Goal: Task Accomplishment & Management: Use online tool/utility

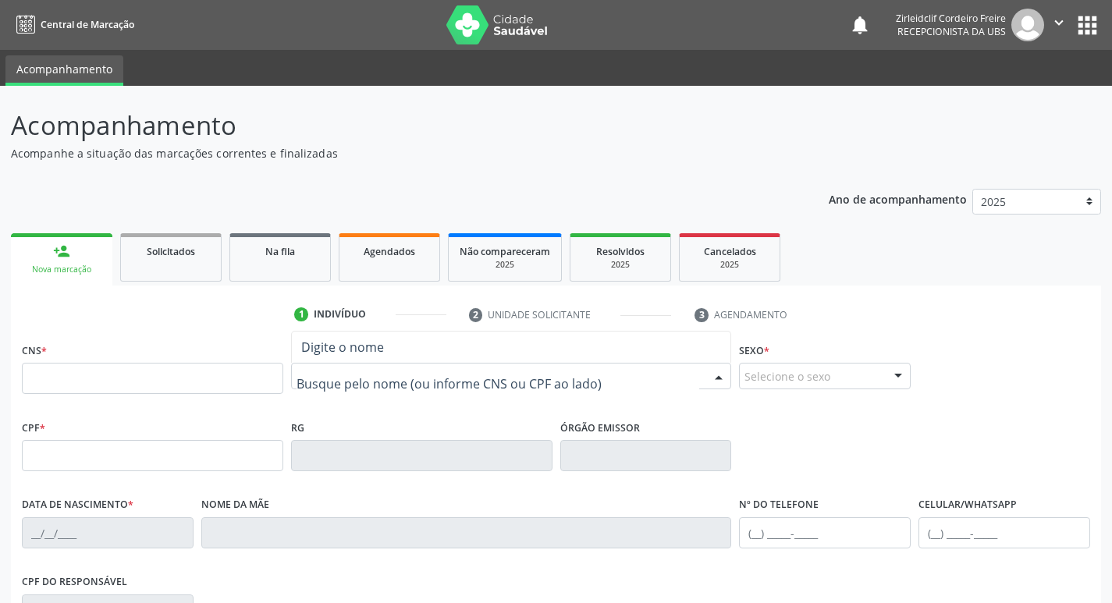
click at [77, 260] on link "person_add Nova marcação" at bounding box center [61, 259] width 101 height 52
click at [401, 272] on link "Agendados" at bounding box center [389, 257] width 101 height 48
select select "8"
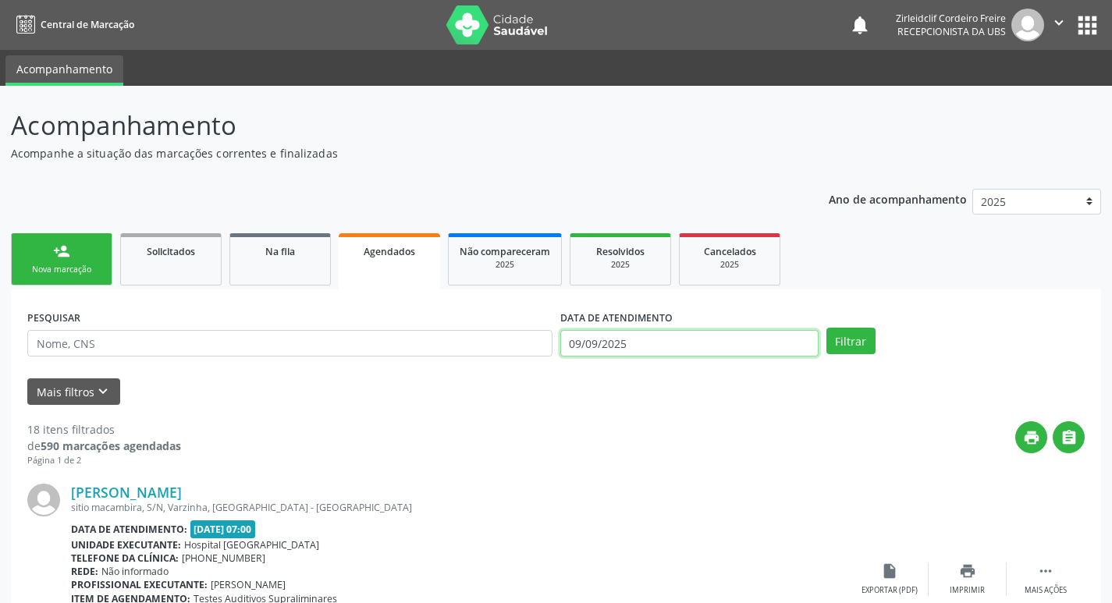
click at [648, 346] on body "Central de Marcação notifications Zirleidclif Cordeiro Freire Recepcionista da …" at bounding box center [556, 301] width 1112 height 603
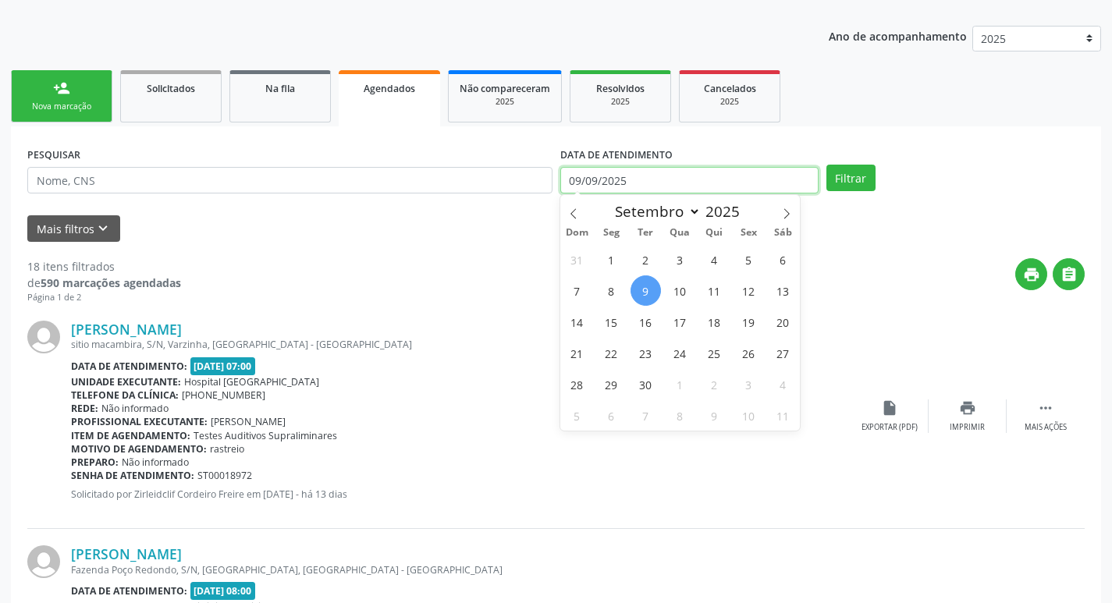
scroll to position [234, 0]
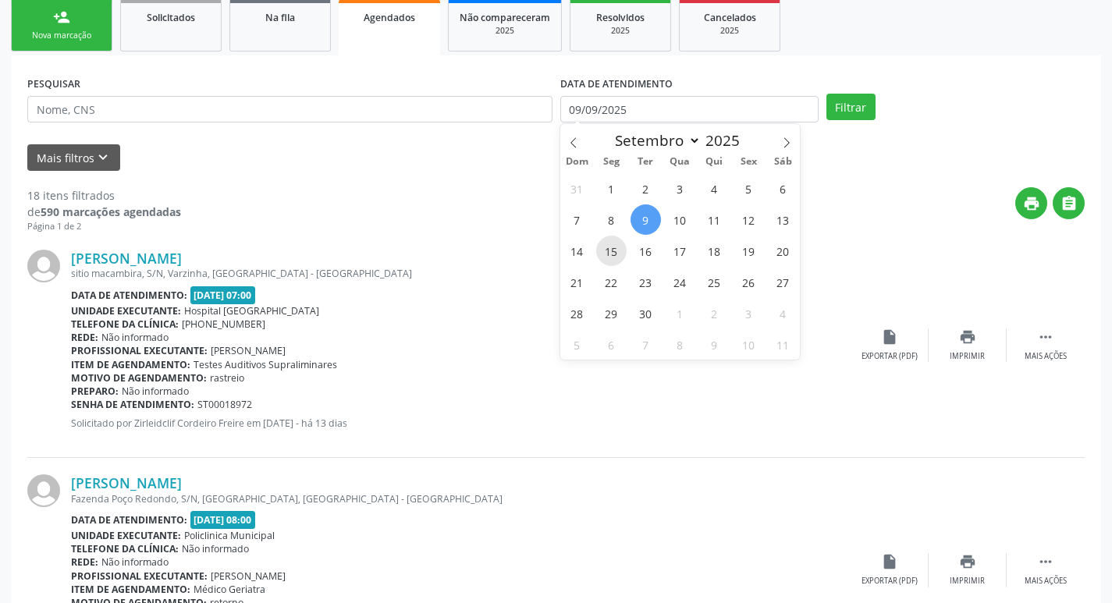
click at [605, 254] on span "15" at bounding box center [611, 251] width 30 height 30
type input "[DATE]"
click at [617, 253] on span "15" at bounding box center [611, 251] width 30 height 30
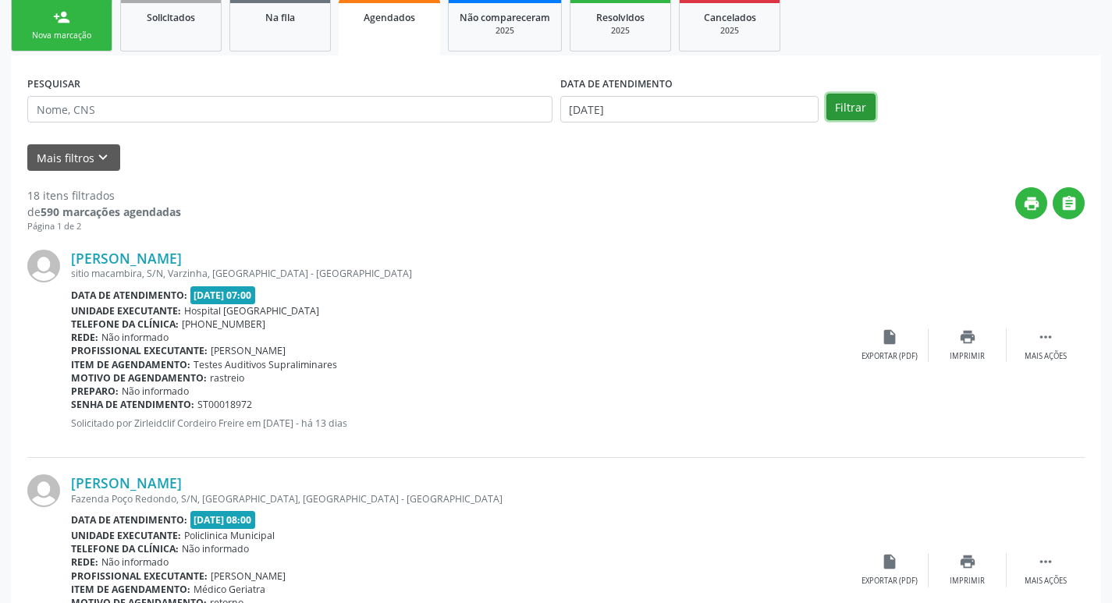
click at [865, 101] on button "Filtrar" at bounding box center [851, 107] width 49 height 27
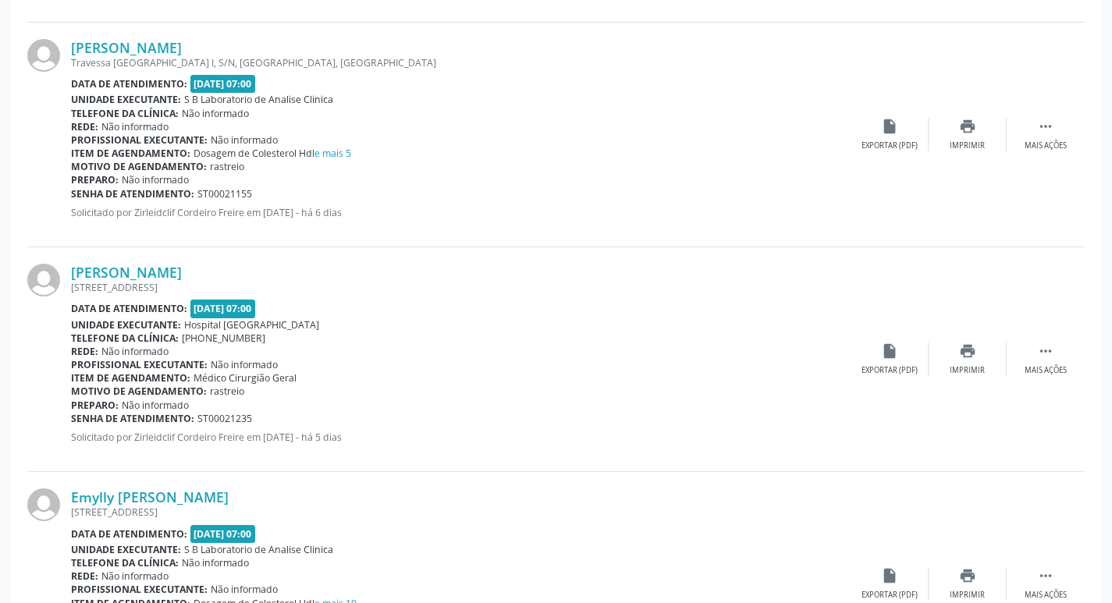
scroll to position [1717, 0]
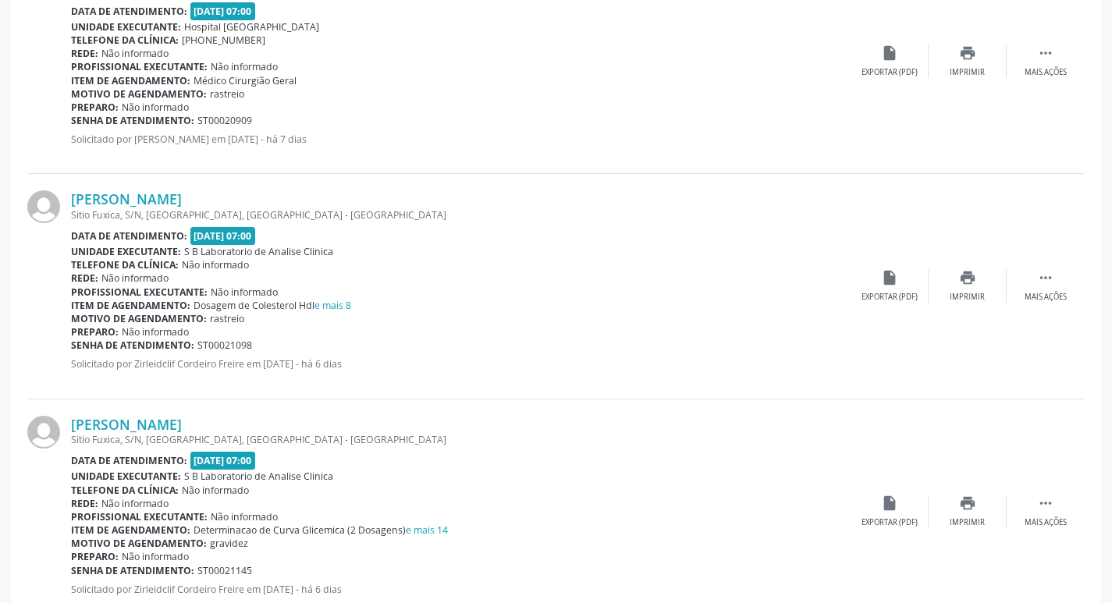
scroll to position [546, 0]
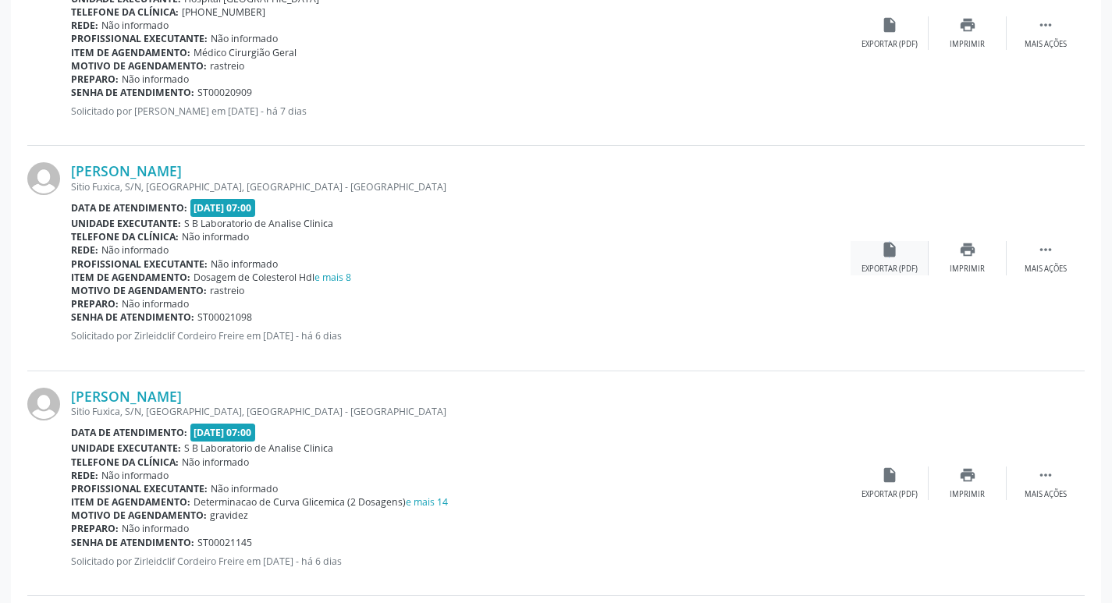
click at [886, 257] on icon "insert_drive_file" at bounding box center [889, 249] width 17 height 17
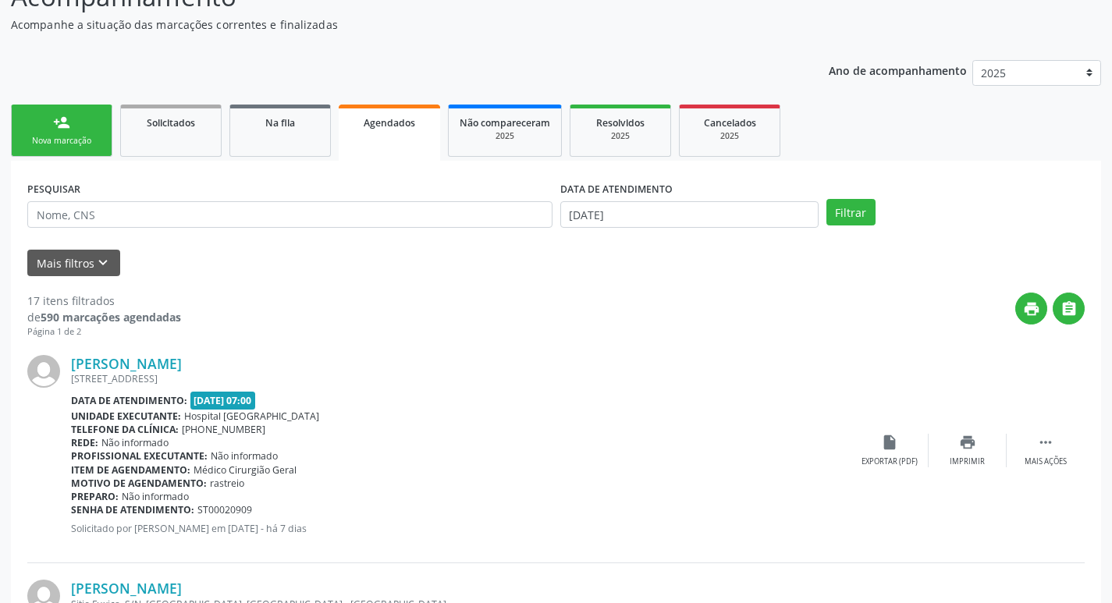
scroll to position [156, 0]
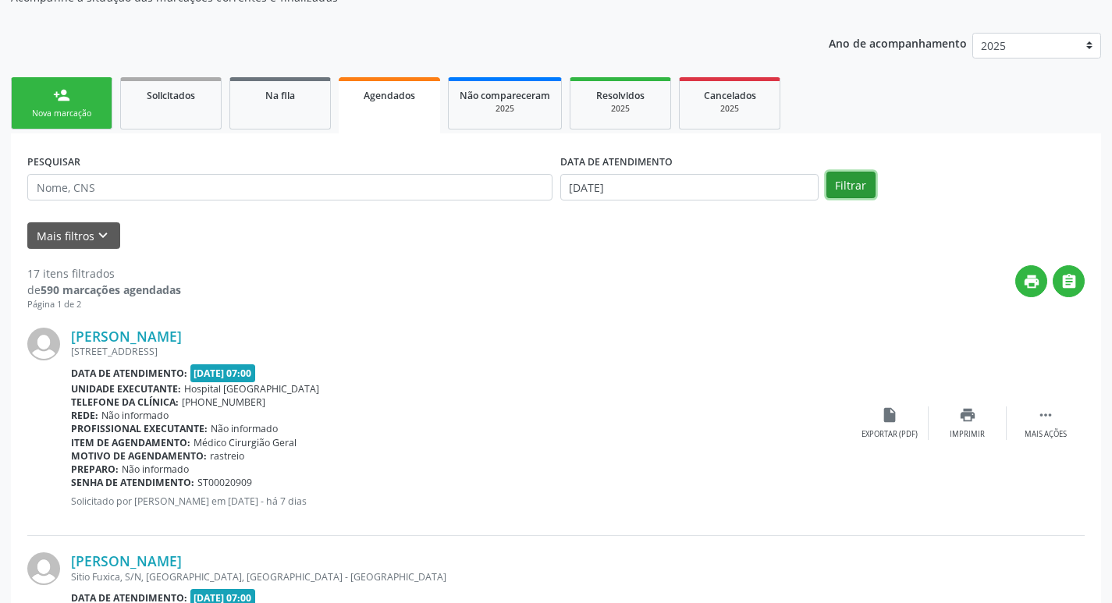
click at [852, 188] on button "Filtrar" at bounding box center [851, 185] width 49 height 27
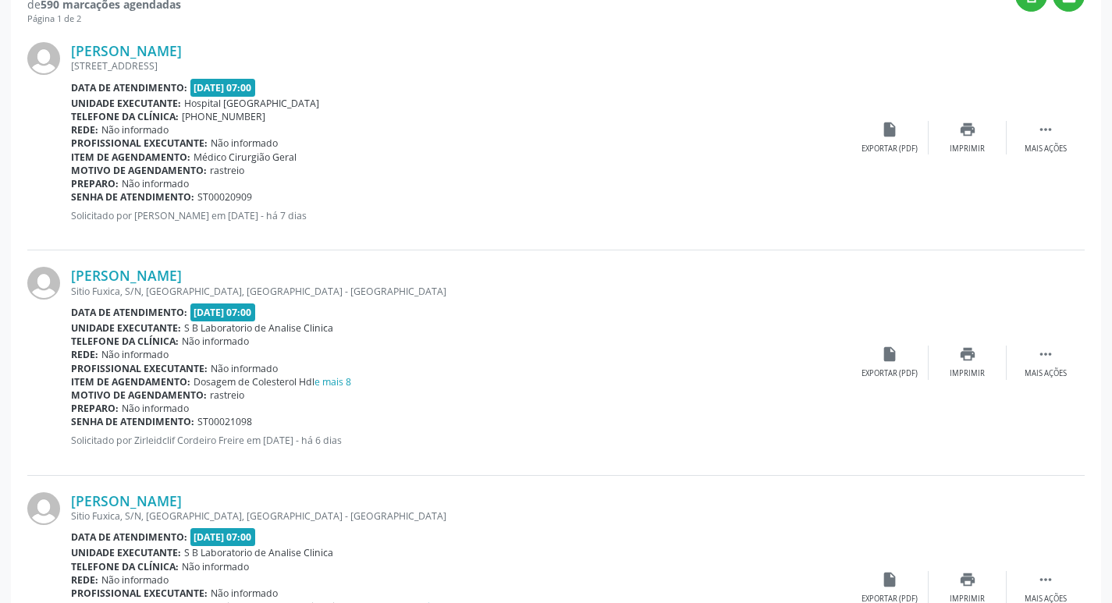
scroll to position [468, 0]
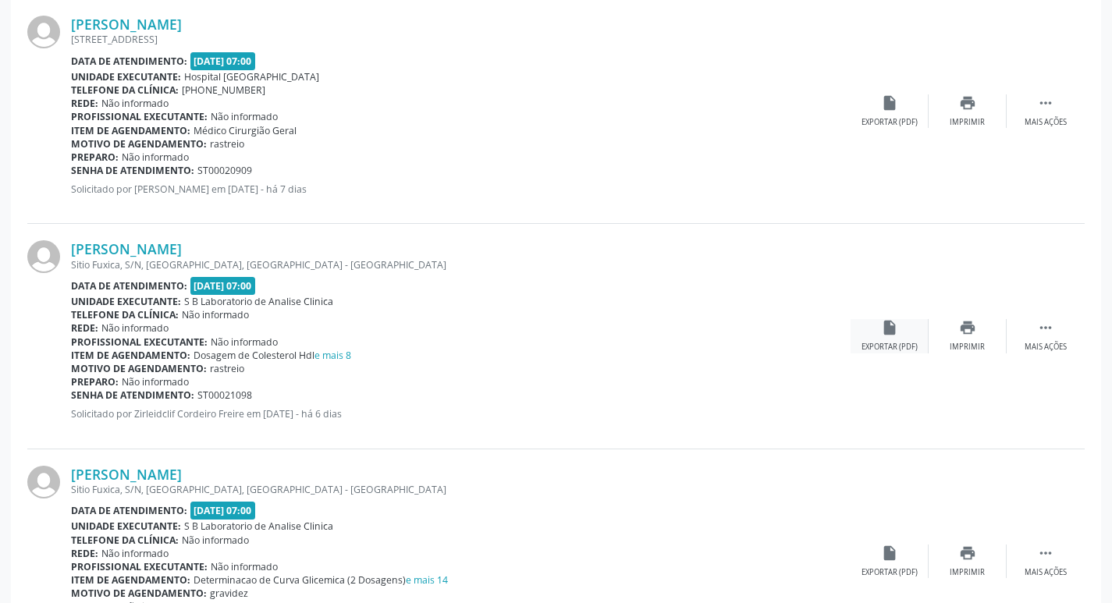
click at [881, 338] on div "insert_drive_file Exportar (PDF)" at bounding box center [890, 336] width 78 height 34
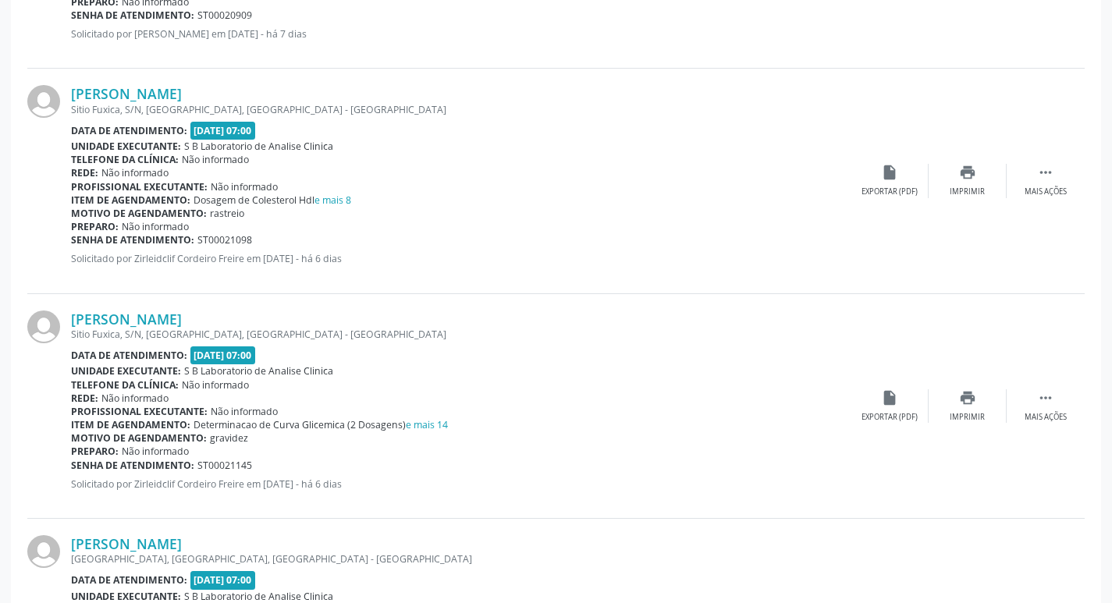
scroll to position [624, 0]
click at [878, 419] on div "Exportar (PDF)" at bounding box center [890, 416] width 56 height 11
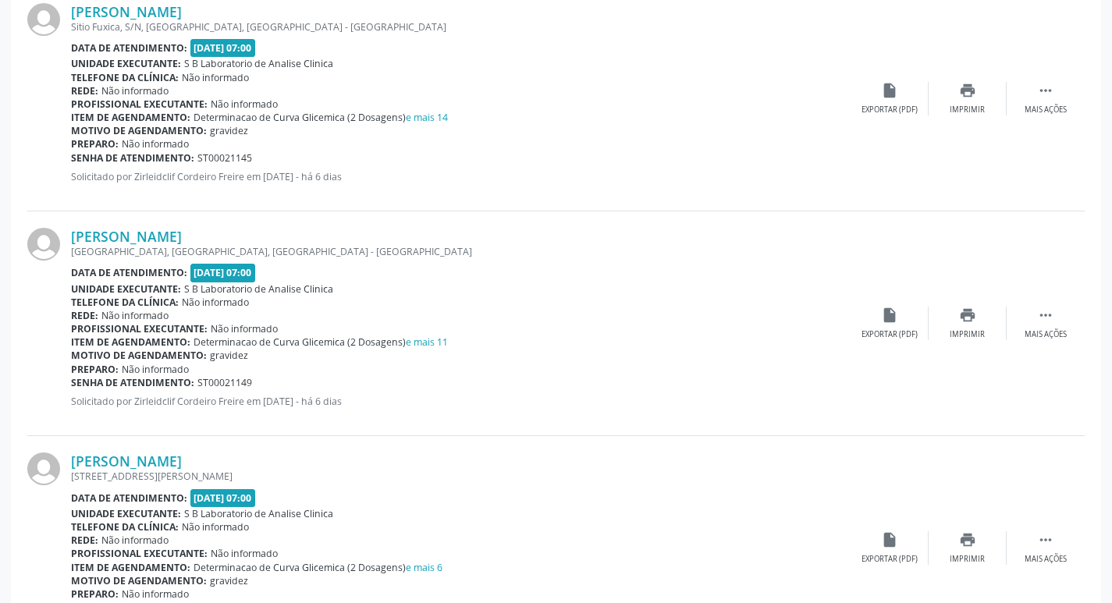
scroll to position [937, 0]
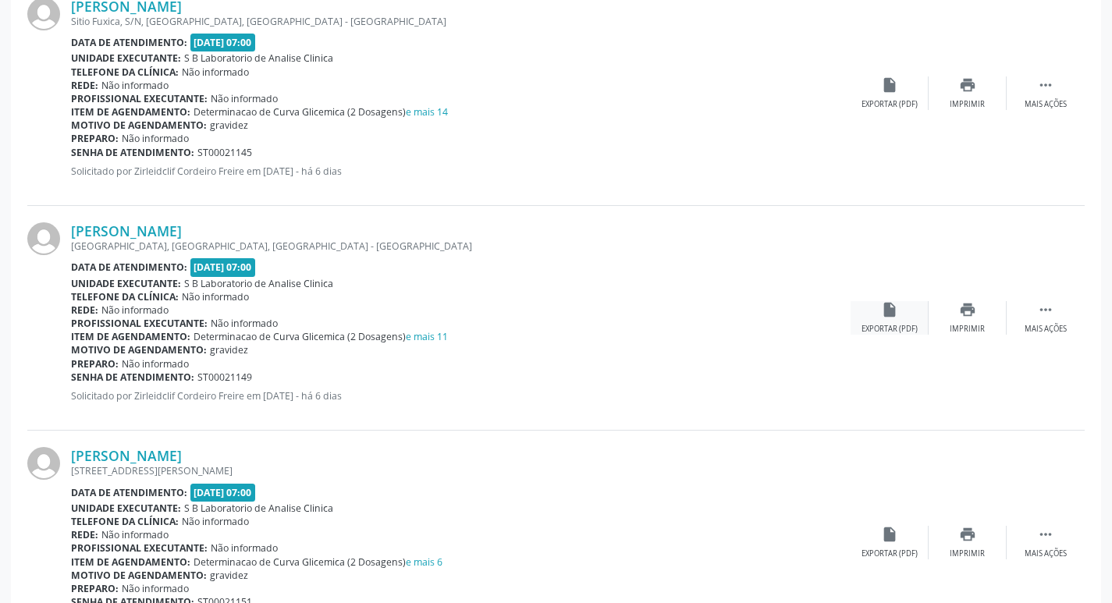
click at [889, 318] on icon "insert_drive_file" at bounding box center [889, 309] width 17 height 17
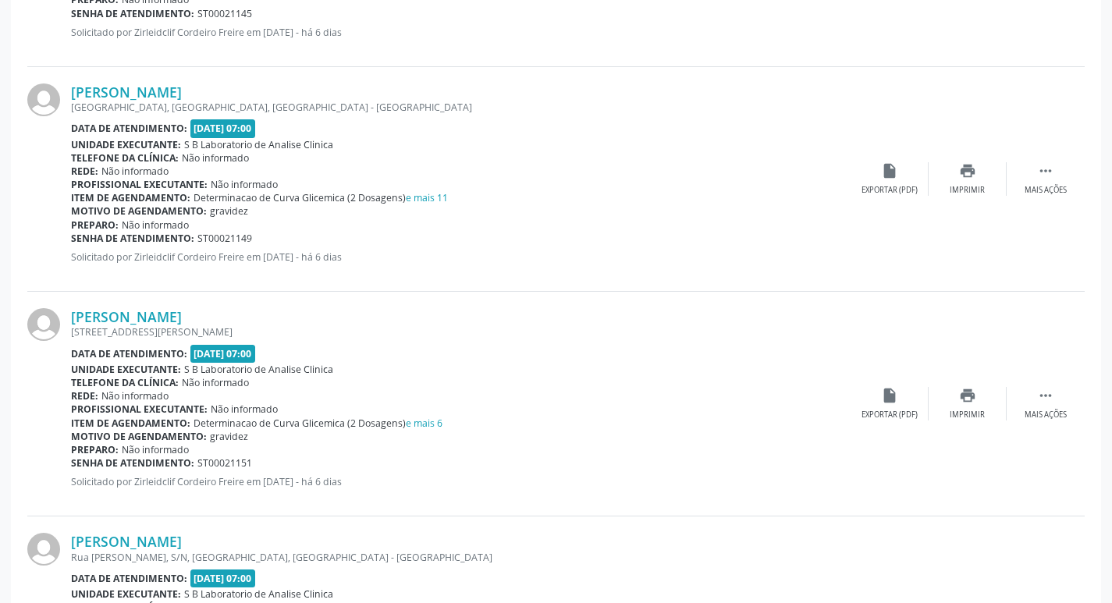
scroll to position [1093, 0]
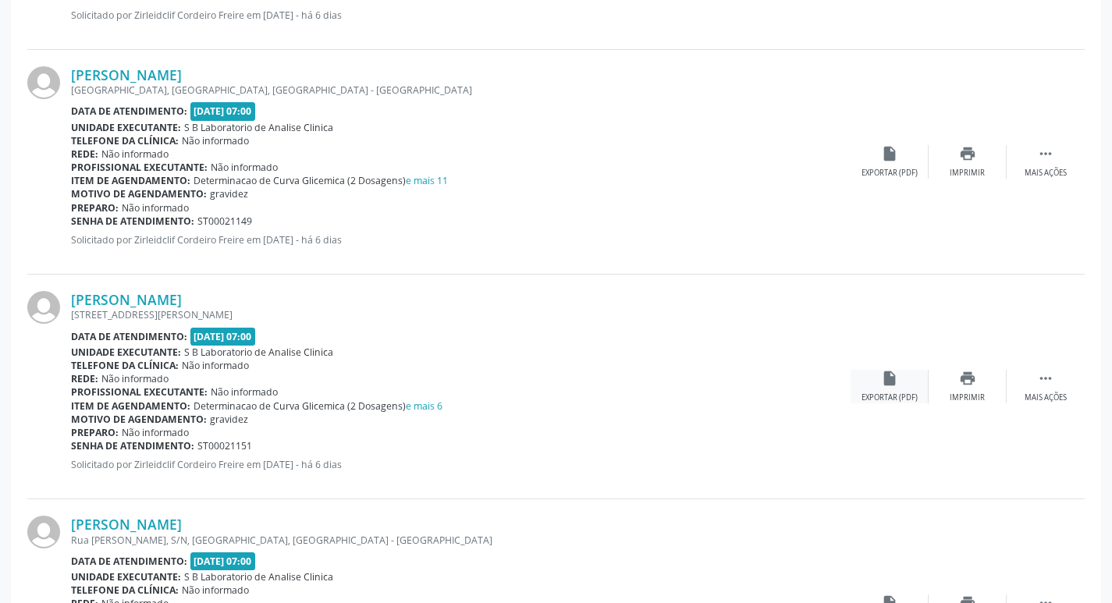
click at [881, 385] on icon "insert_drive_file" at bounding box center [889, 378] width 17 height 17
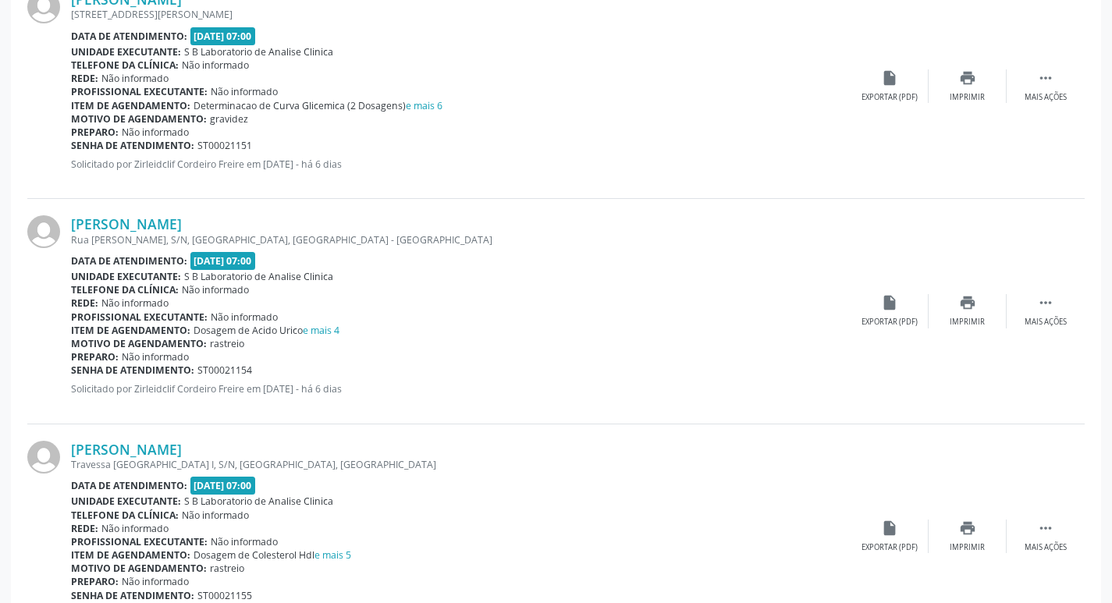
scroll to position [1405, 0]
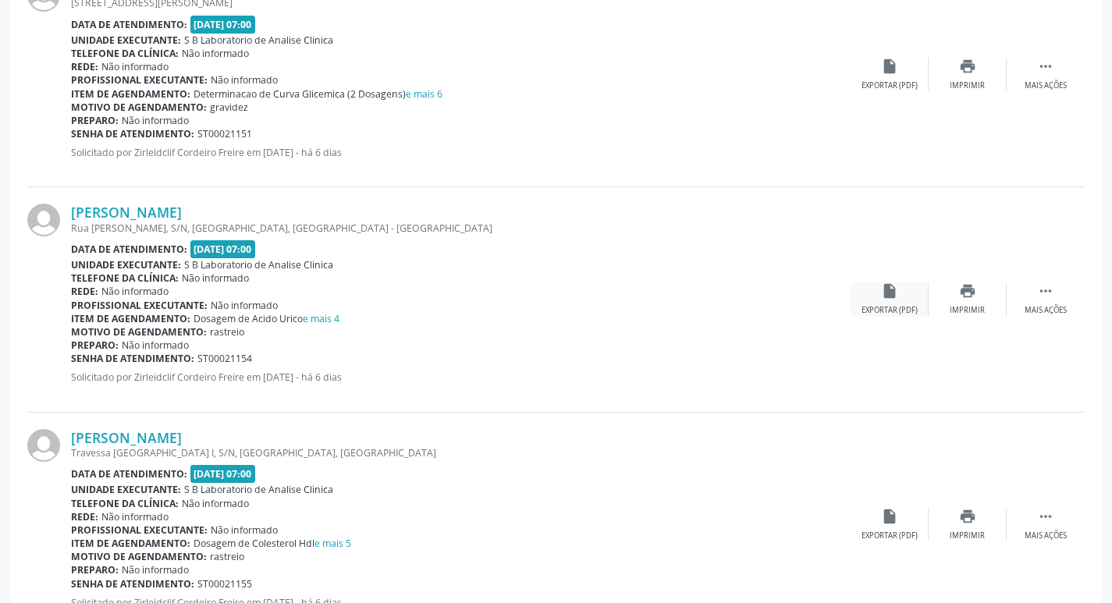
click at [881, 290] on icon "insert_drive_file" at bounding box center [889, 291] width 17 height 17
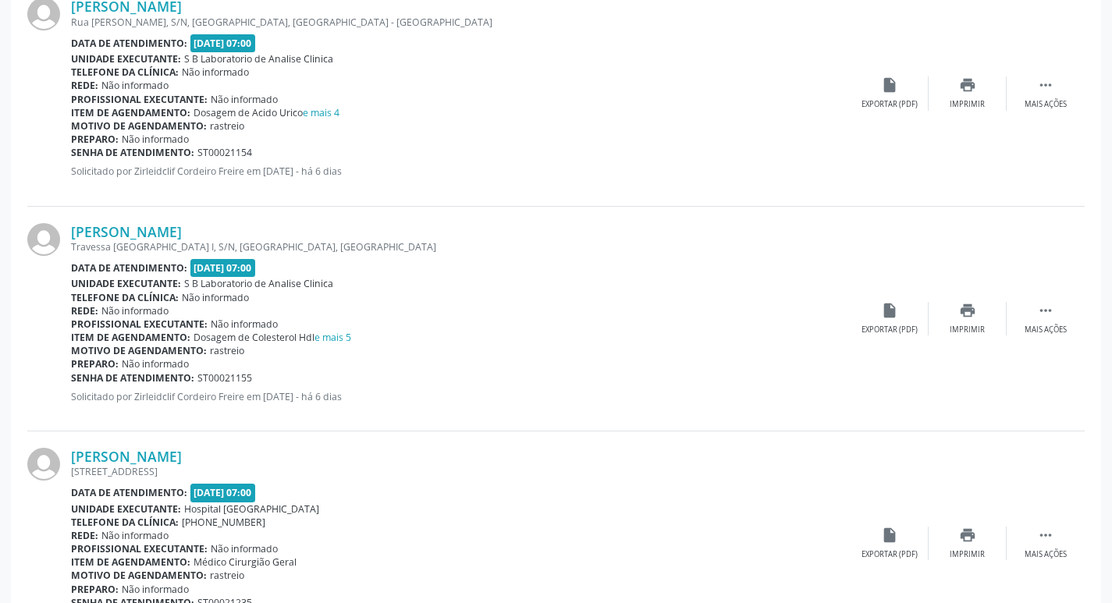
scroll to position [1639, 0]
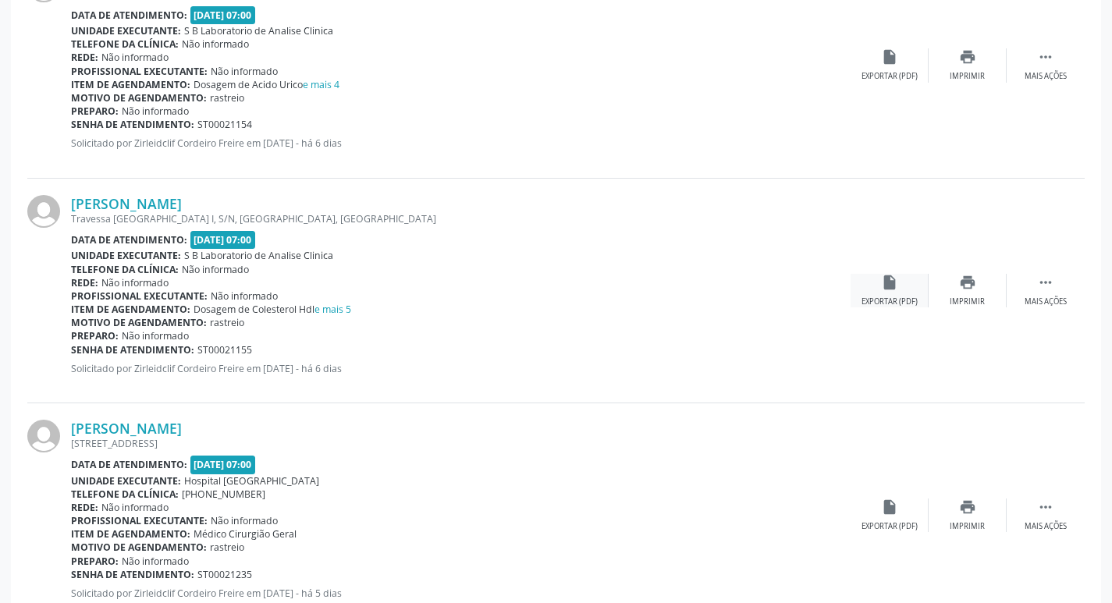
click at [888, 286] on icon "insert_drive_file" at bounding box center [889, 282] width 17 height 17
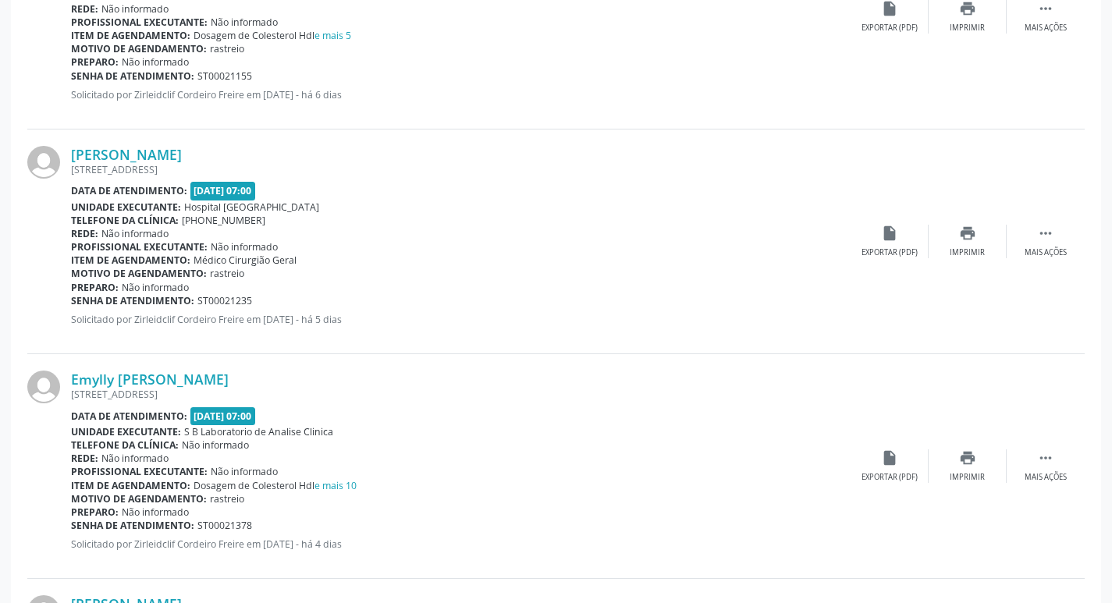
scroll to position [1951, 0]
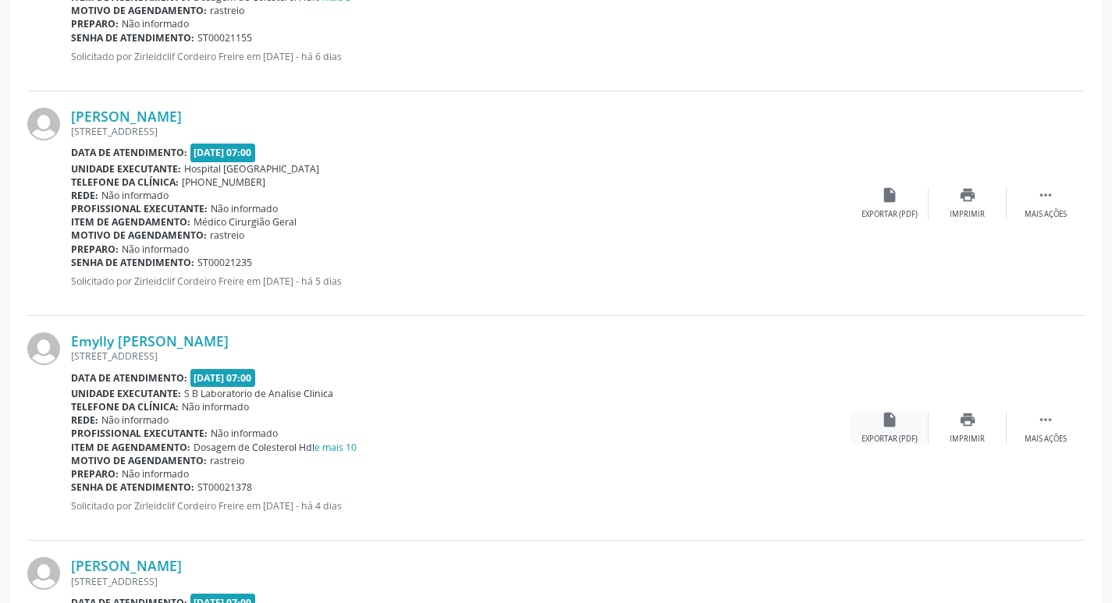
click at [880, 432] on div "insert_drive_file Exportar (PDF)" at bounding box center [890, 428] width 78 height 34
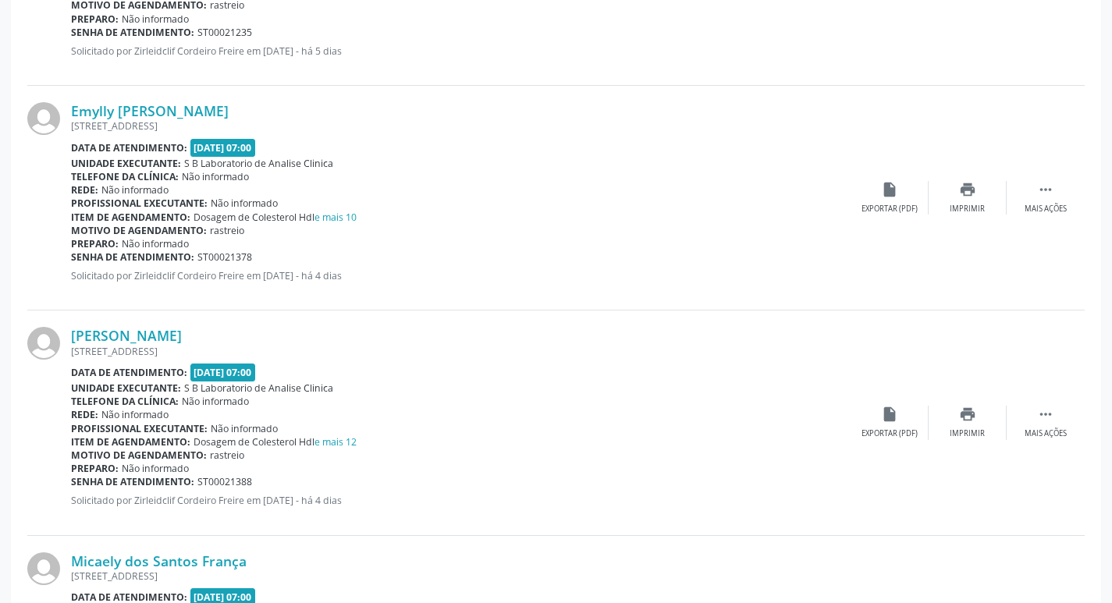
scroll to position [2186, 0]
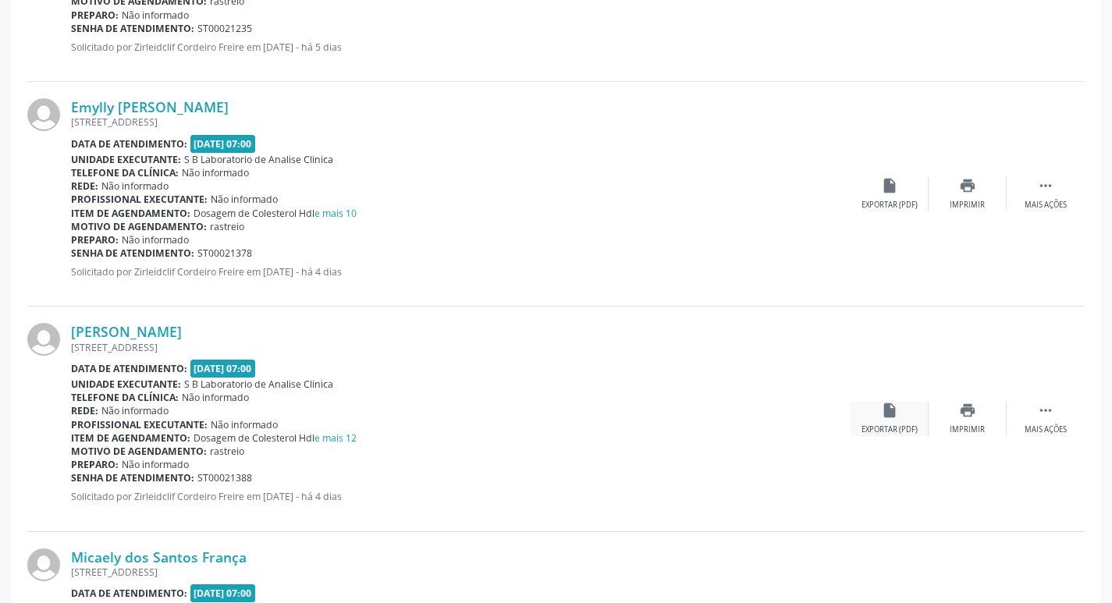
click at [890, 427] on div "Exportar (PDF)" at bounding box center [890, 430] width 56 height 11
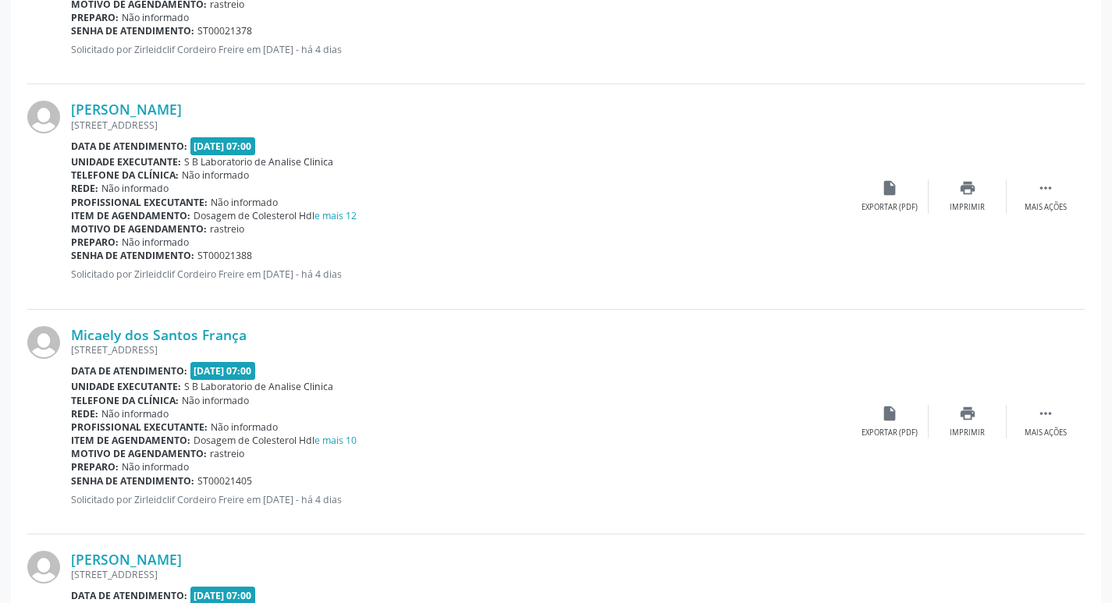
scroll to position [2420, 0]
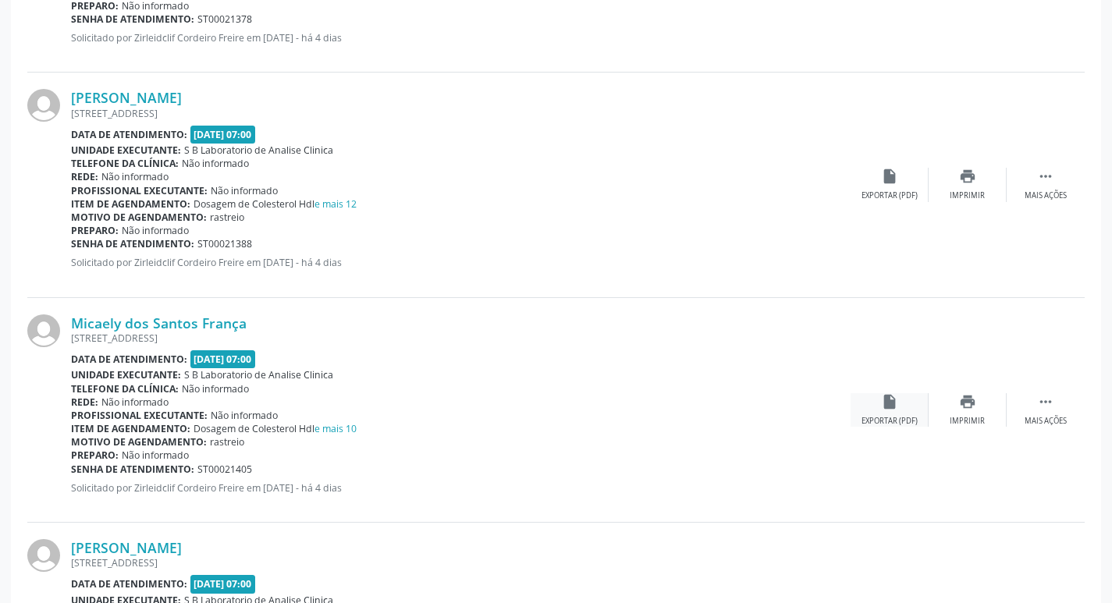
click at [895, 416] on div "Exportar (PDF)" at bounding box center [890, 421] width 56 height 11
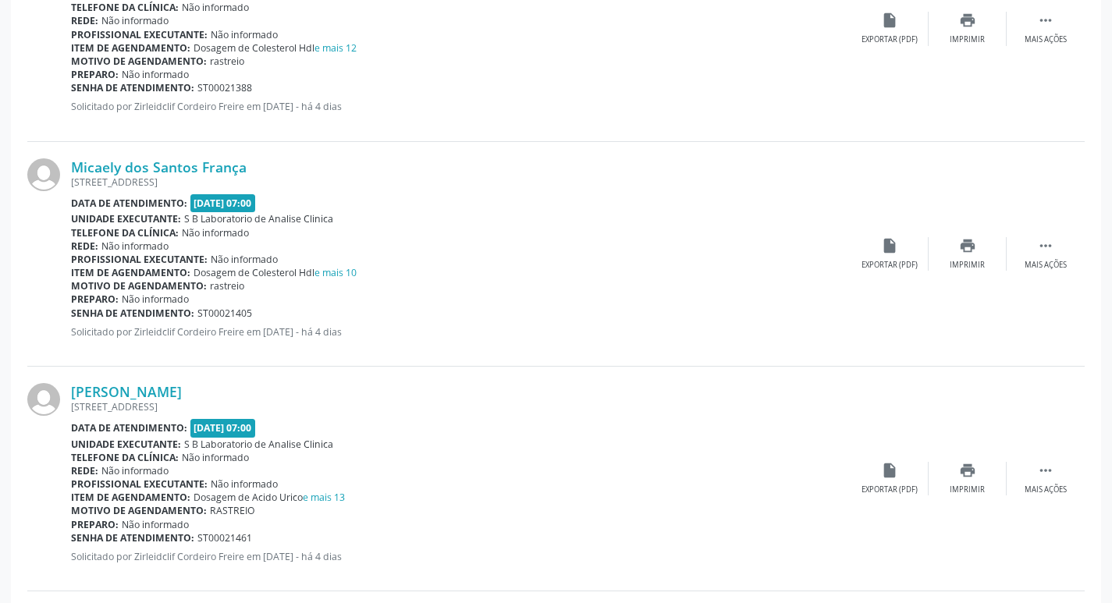
scroll to position [2654, 0]
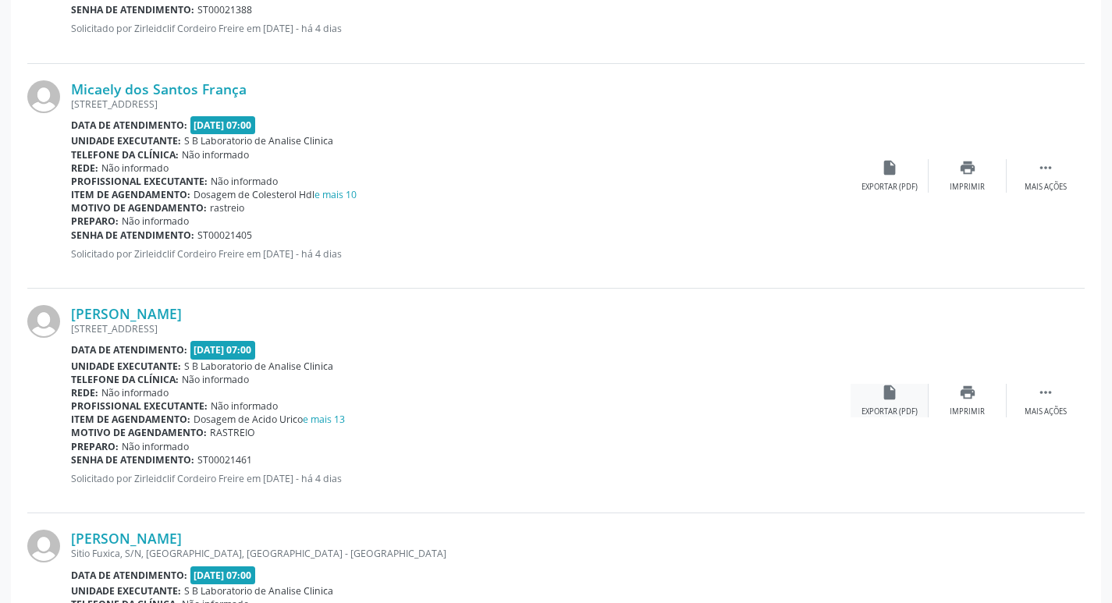
click at [888, 407] on div "Exportar (PDF)" at bounding box center [890, 412] width 56 height 11
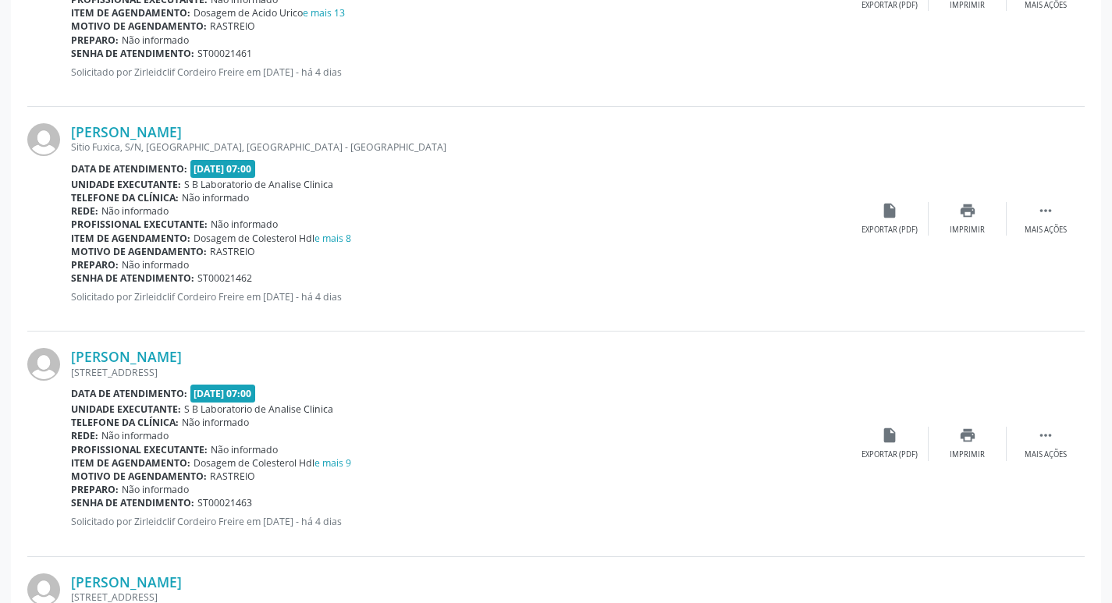
scroll to position [3044, 0]
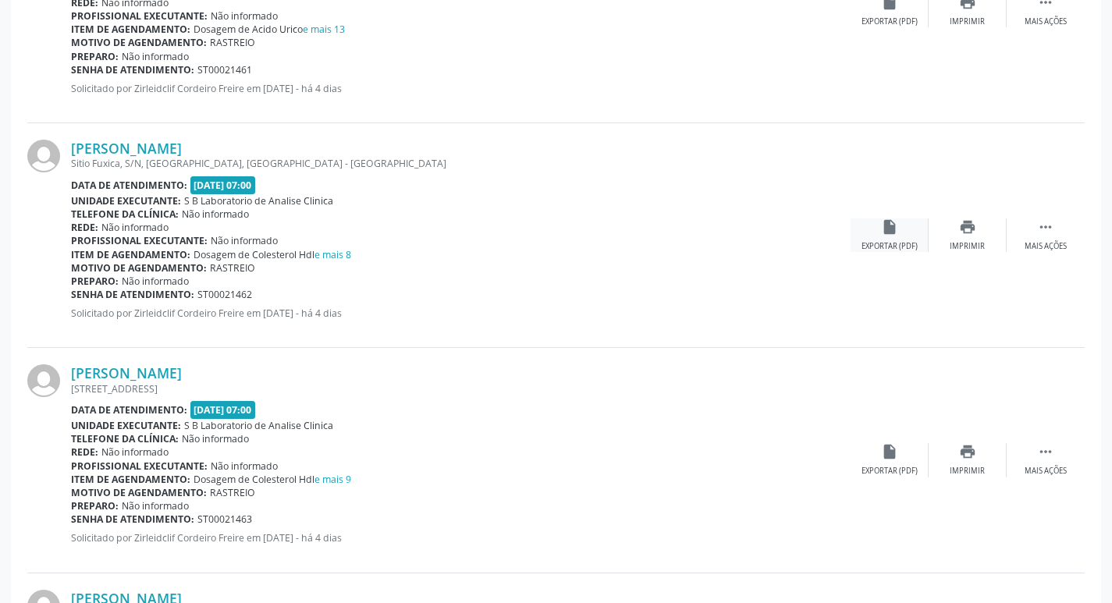
click at [884, 239] on div "insert_drive_file Exportar (PDF)" at bounding box center [890, 236] width 78 height 34
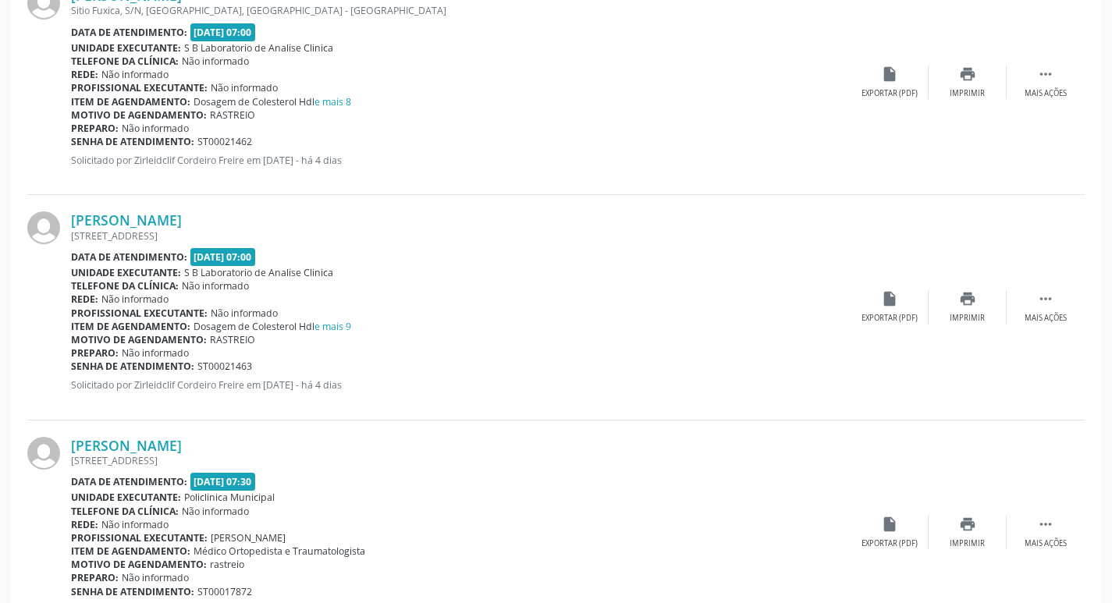
scroll to position [3200, 0]
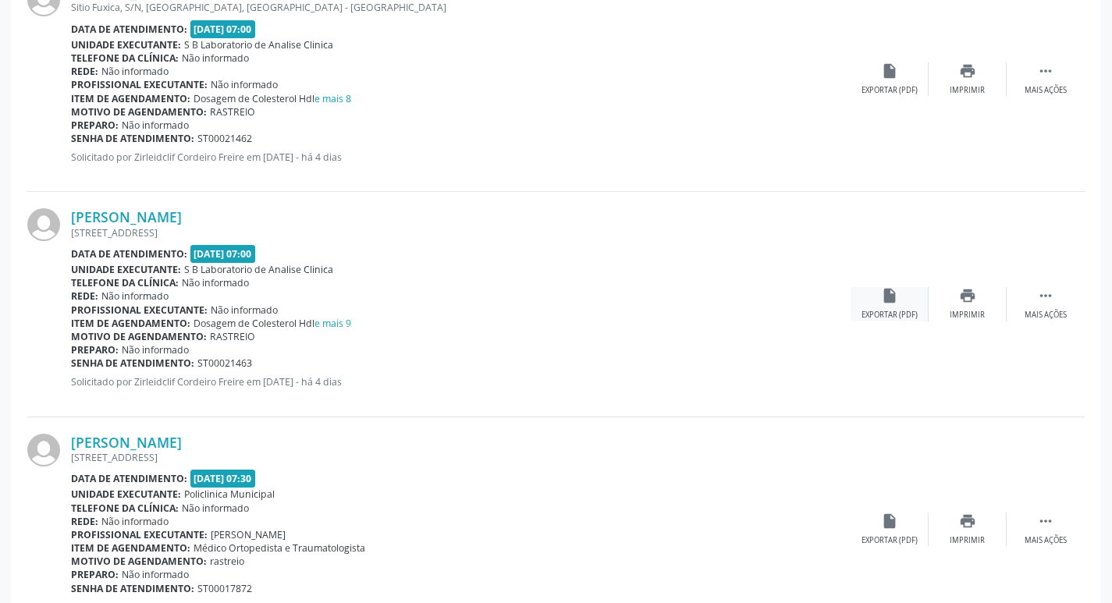
click at [877, 306] on div "insert_drive_file Exportar (PDF)" at bounding box center [890, 304] width 78 height 34
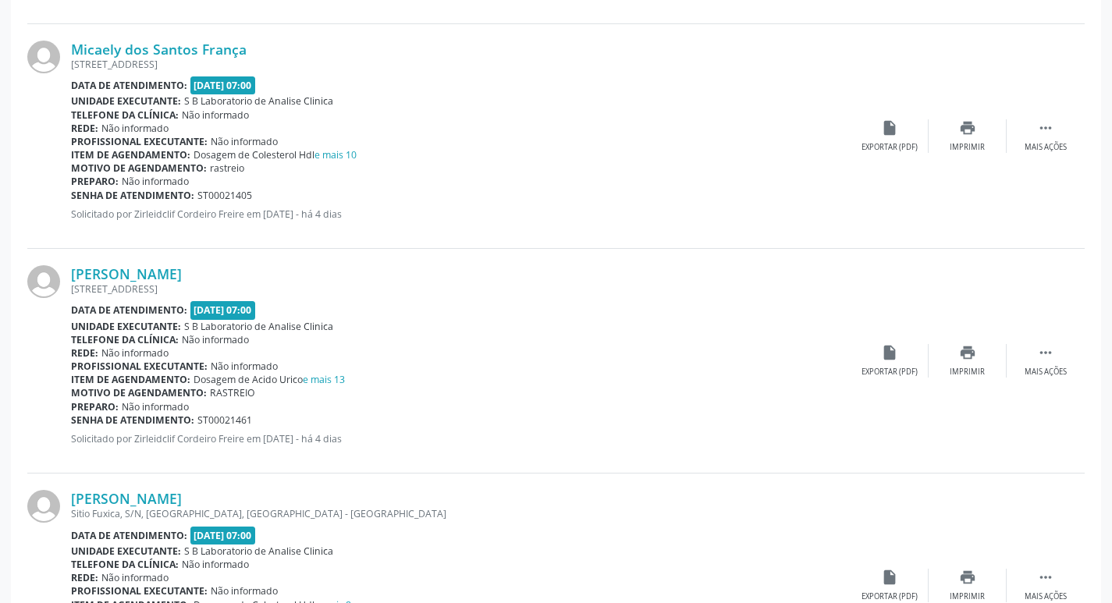
scroll to position [2686, 0]
